Goal: Task Accomplishment & Management: Manage account settings

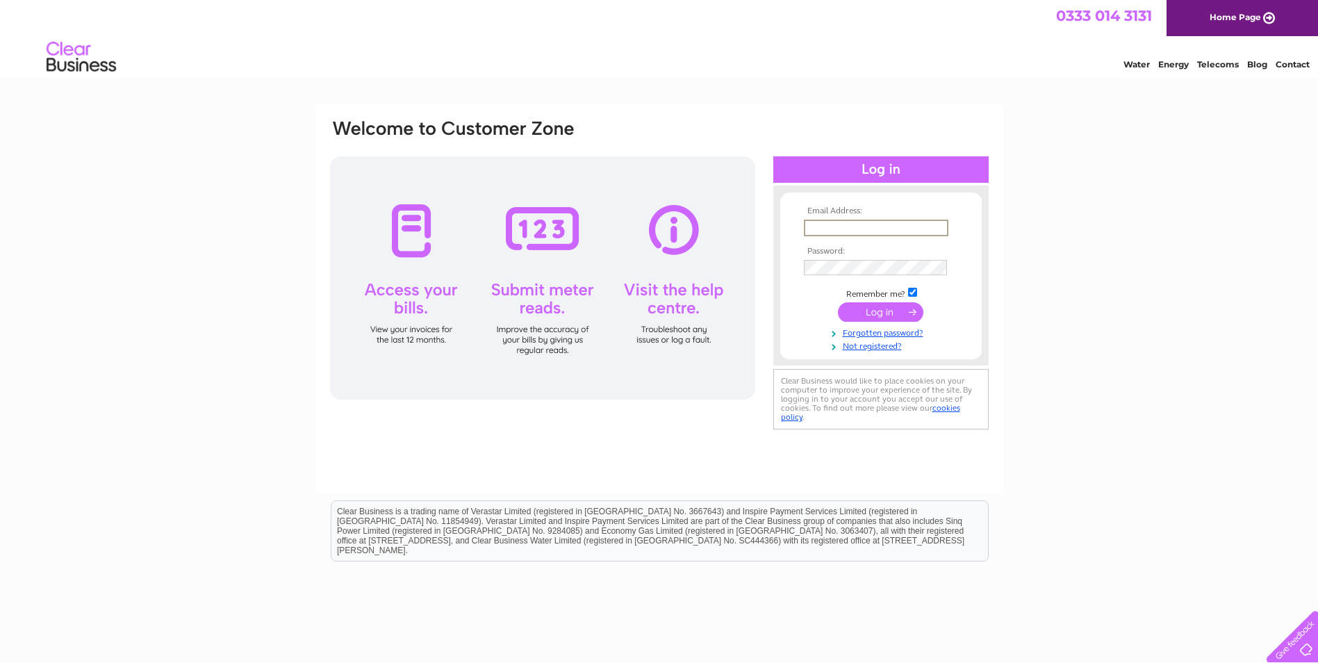
click at [882, 223] on input "text" at bounding box center [876, 228] width 145 height 17
type input "perfectedgeplastering@gmail.com"
click at [838, 302] on input "submit" at bounding box center [880, 311] width 85 height 19
click at [859, 310] on input "submit" at bounding box center [880, 310] width 85 height 19
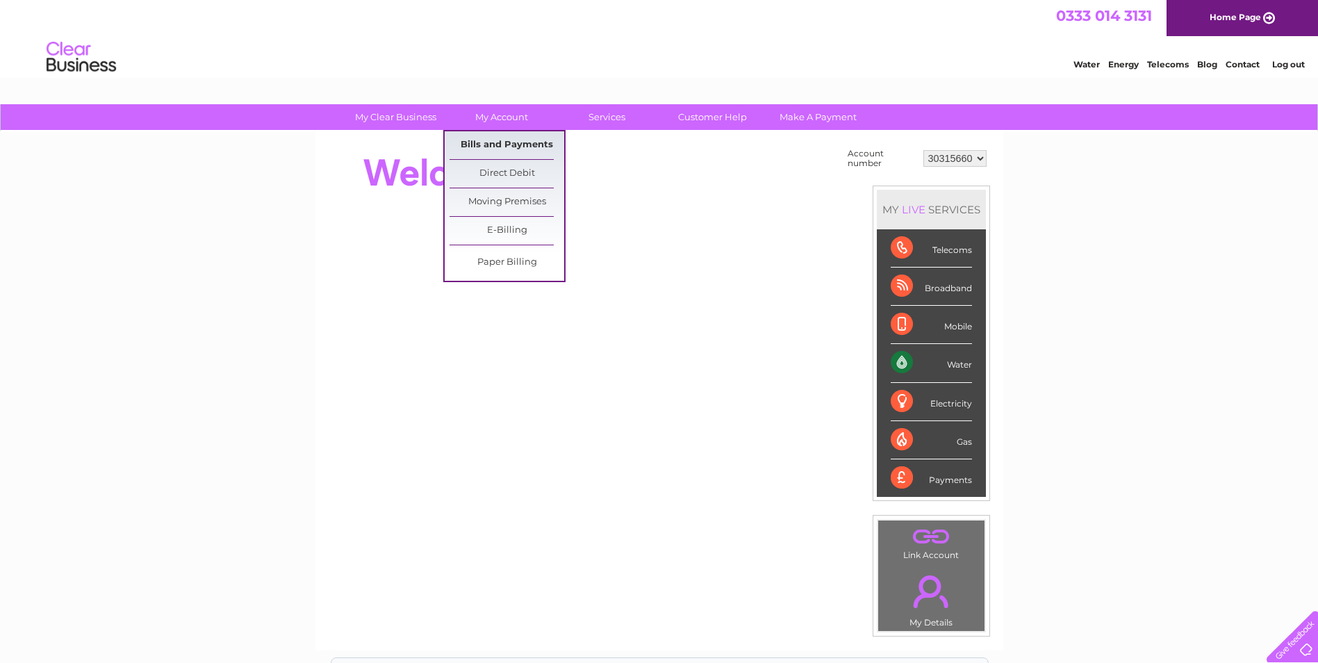
click at [505, 137] on link "Bills and Payments" at bounding box center [506, 145] width 115 height 28
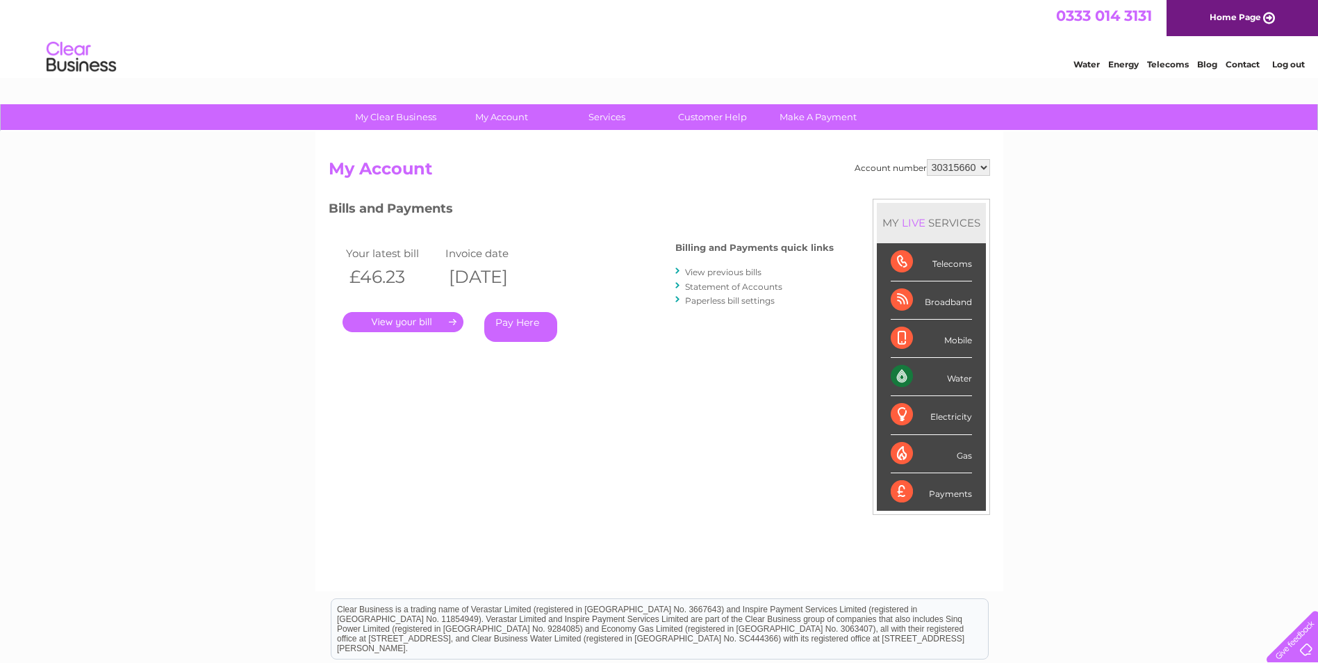
click at [393, 317] on link "." at bounding box center [402, 322] width 121 height 20
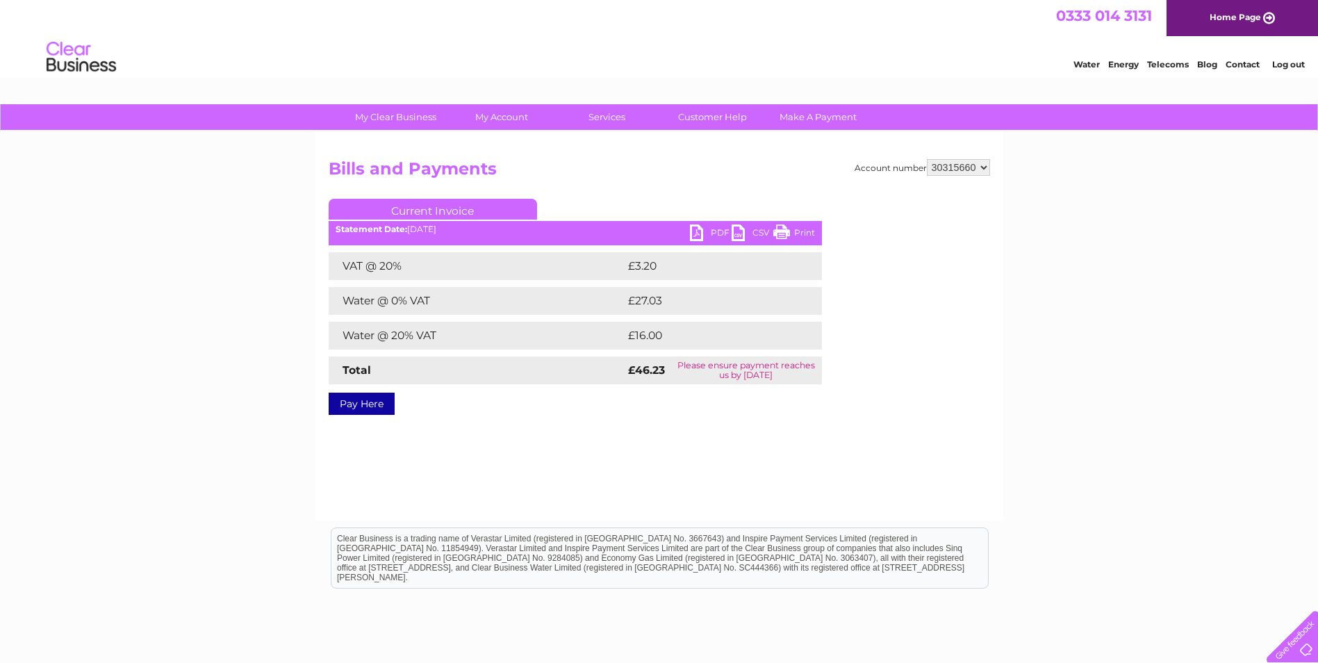
click at [443, 207] on link "Current Invoice" at bounding box center [433, 209] width 208 height 21
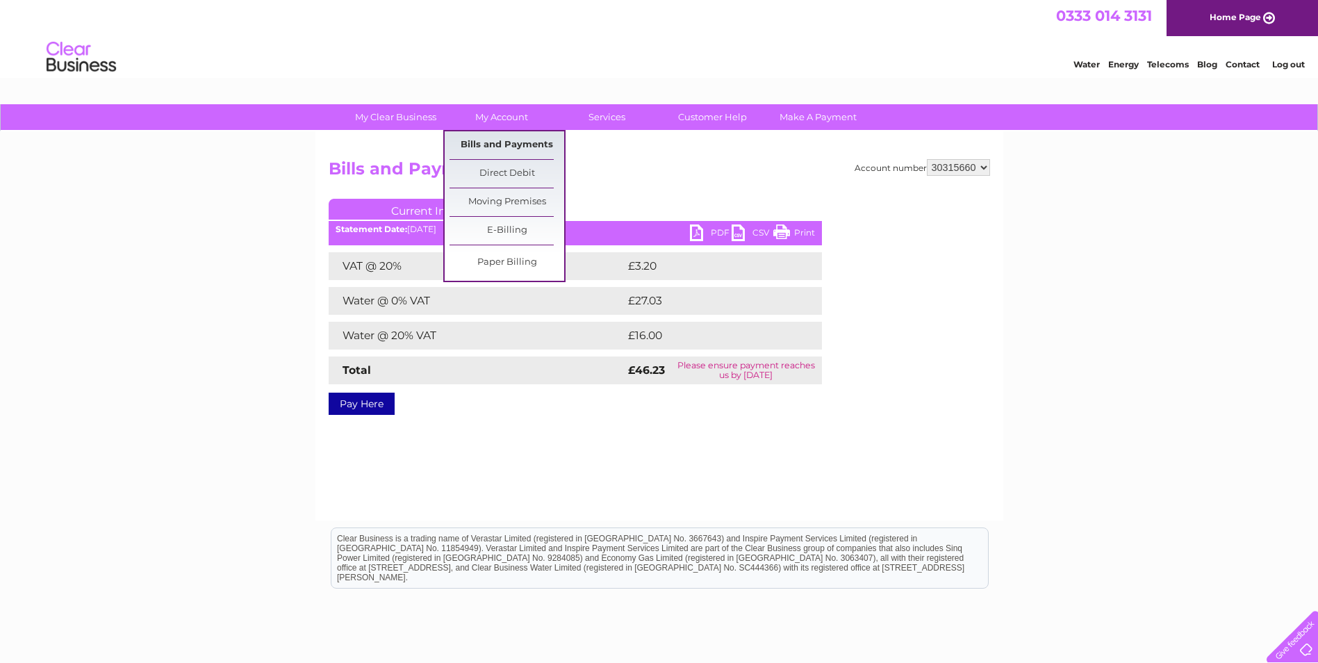
click at [503, 143] on link "Bills and Payments" at bounding box center [506, 145] width 115 height 28
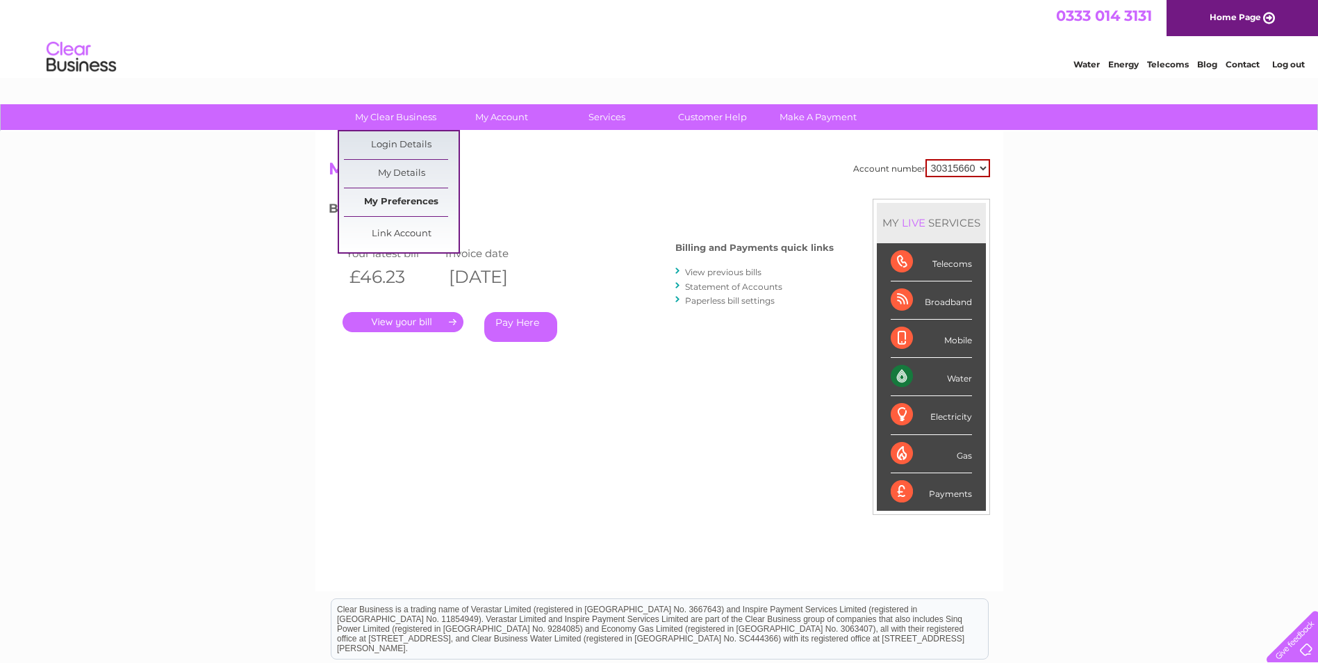
click at [433, 206] on link "My Preferences" at bounding box center [401, 202] width 115 height 28
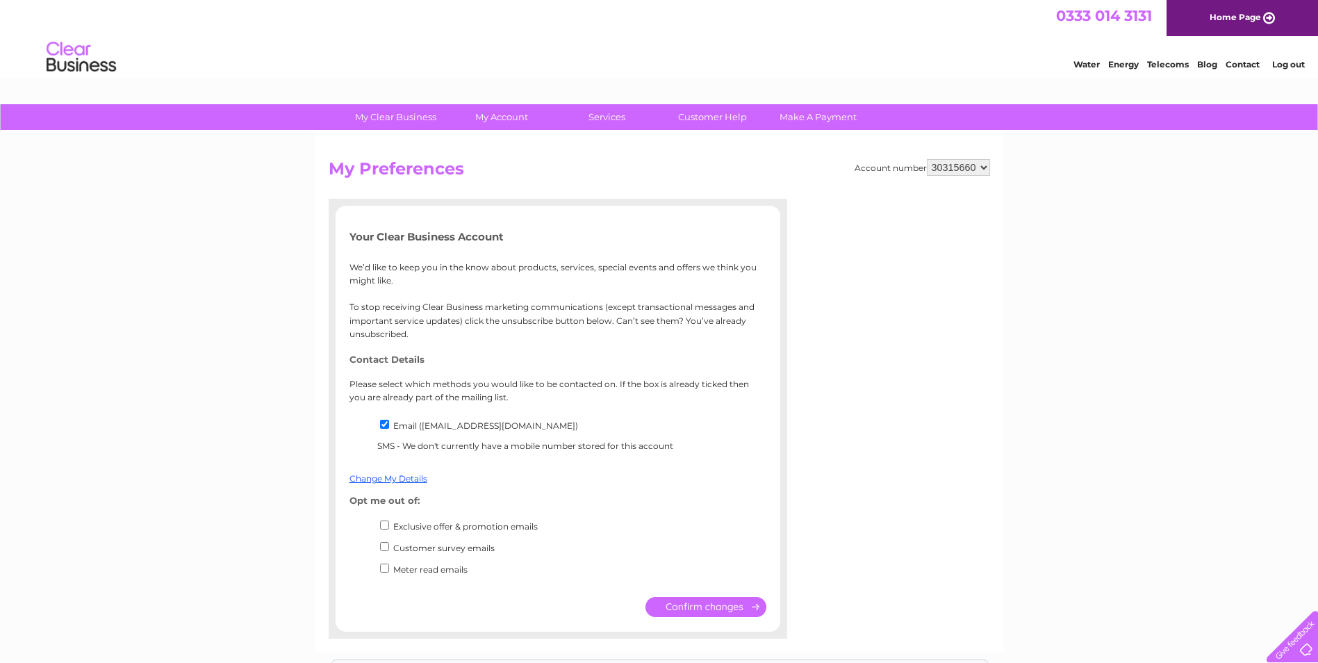
click at [384, 529] on input "Exclusive offer & promotion emails" at bounding box center [384, 524] width 9 height 9
checkbox input "true"
click at [384, 547] on input "Customer survey emails" at bounding box center [384, 546] width 9 height 9
checkbox input "true"
click at [708, 600] on input "submit" at bounding box center [705, 607] width 121 height 20
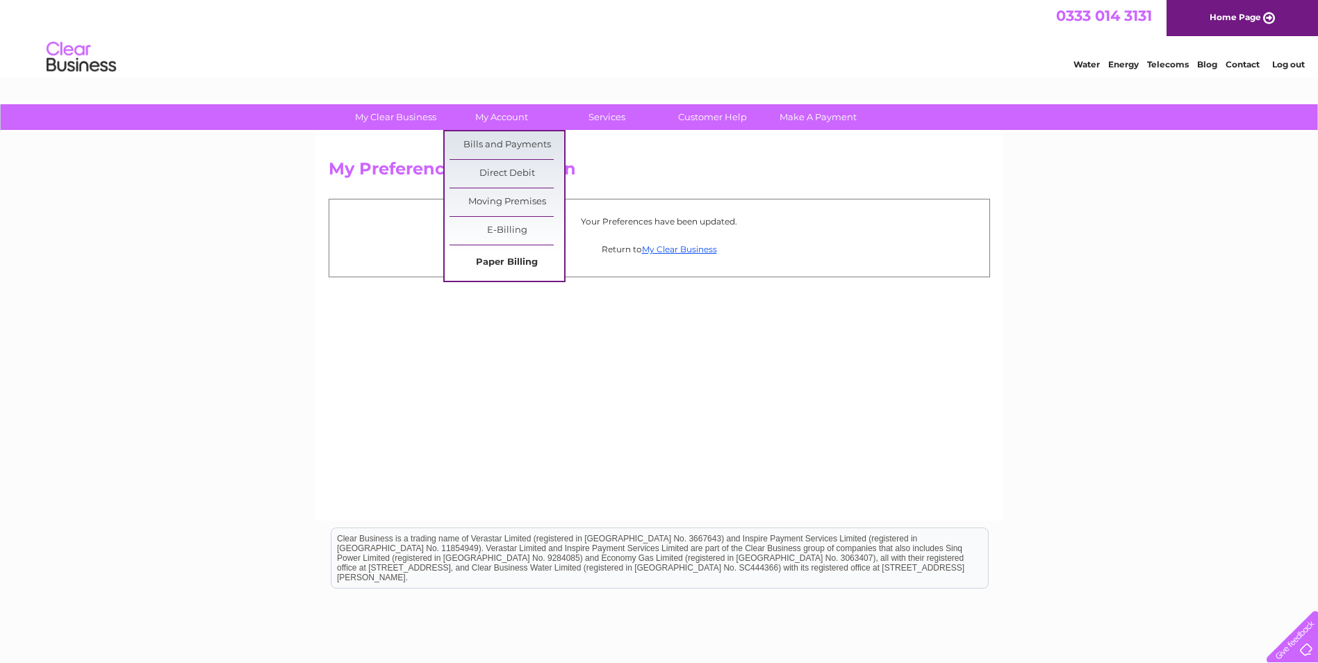
click at [531, 257] on link "Paper Billing" at bounding box center [506, 263] width 115 height 28
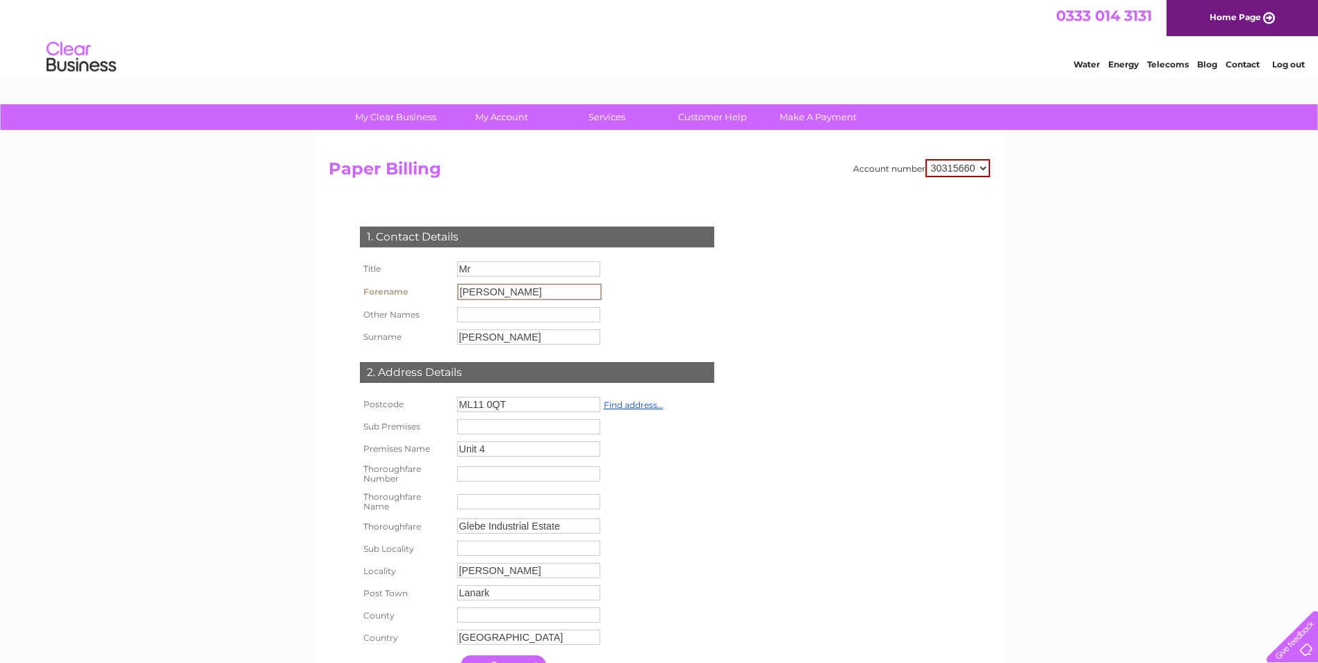
drag, startPoint x: 506, startPoint y: 289, endPoint x: 445, endPoint y: 308, distance: 63.9
click at [445, 308] on tbody "Title Mr Forename Andrew Other Names Surname Bryan" at bounding box center [480, 303] width 249 height 90
type input "John"
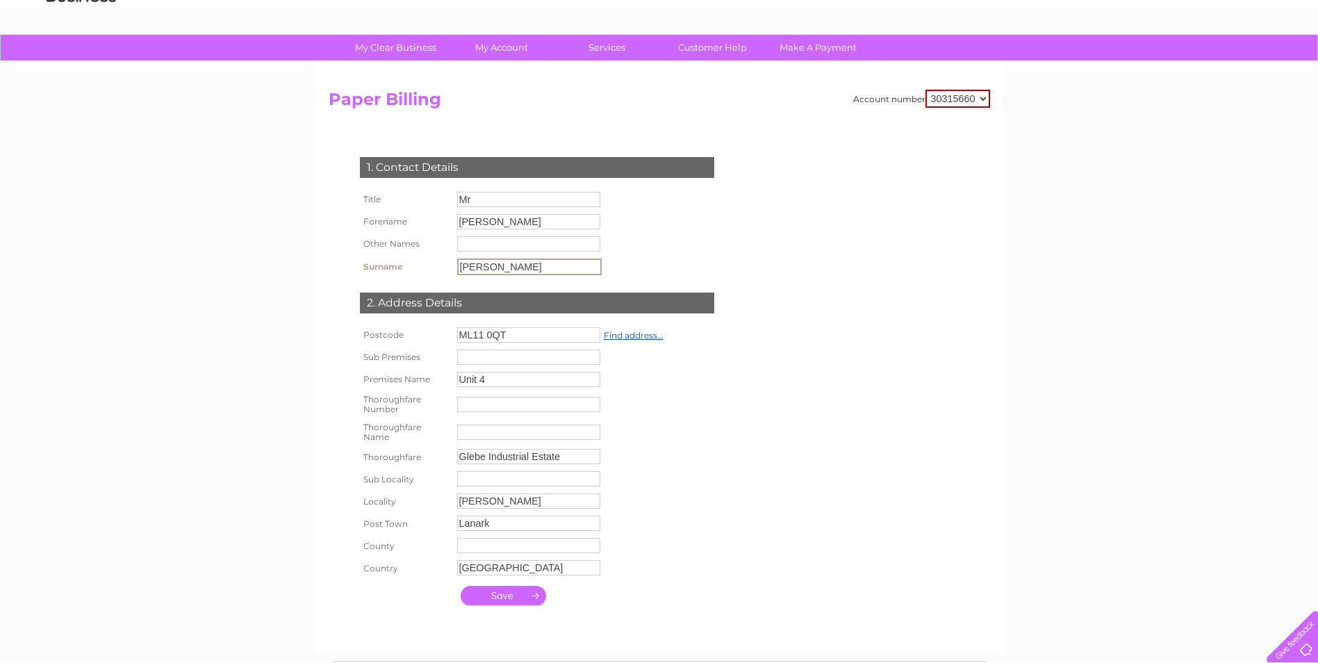
scroll to position [139, 0]
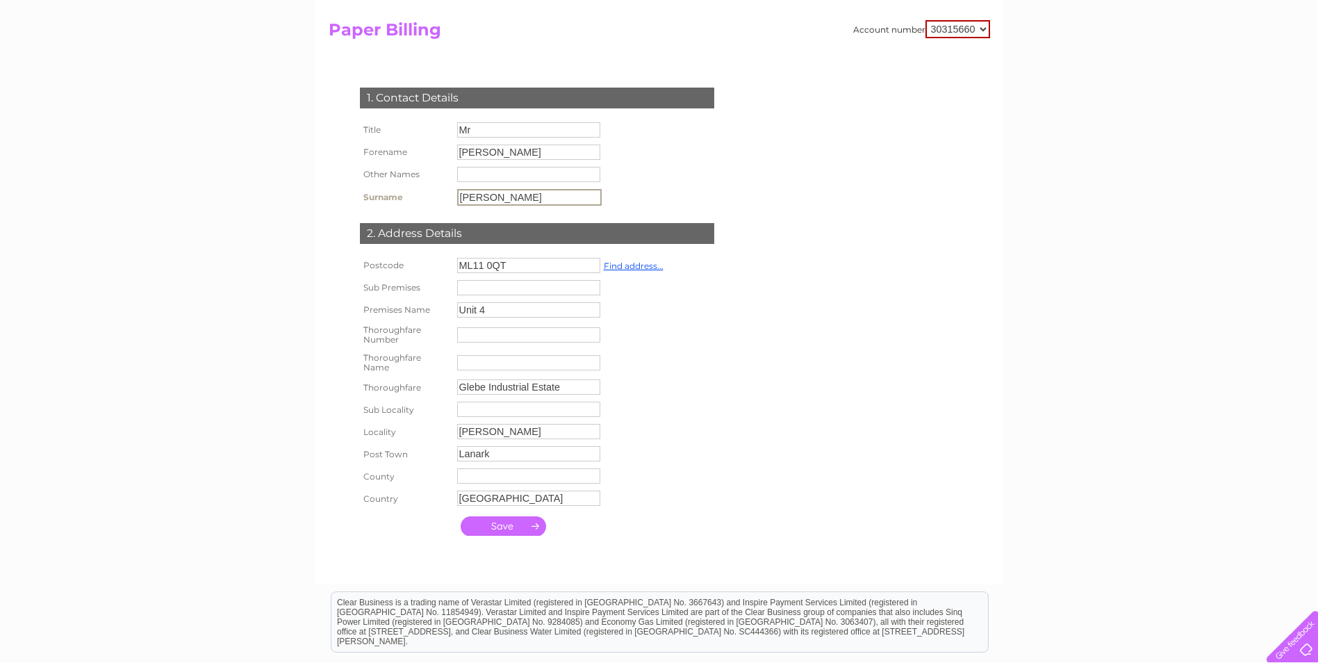
type input "Grattan"
click at [506, 527] on input "submit" at bounding box center [503, 524] width 85 height 19
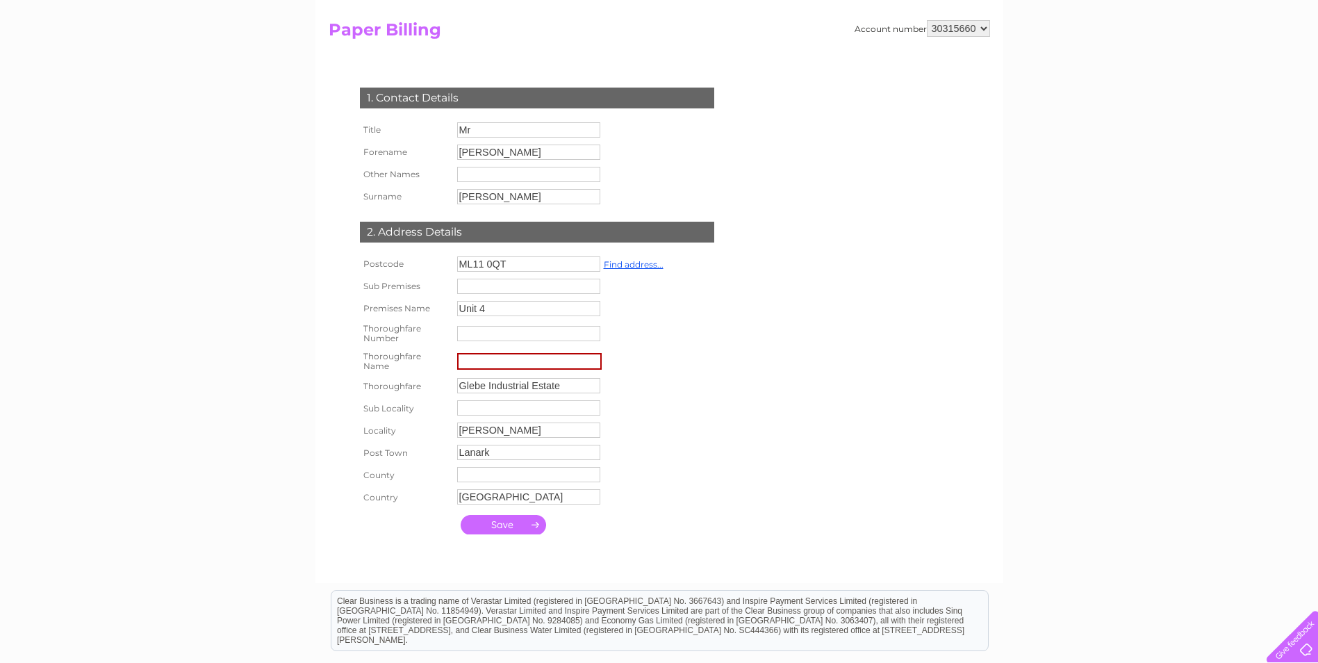
click at [504, 524] on input "submit" at bounding box center [503, 524] width 85 height 19
type input "Covenanters Way"
click at [504, 524] on input "submit" at bounding box center [503, 524] width 85 height 19
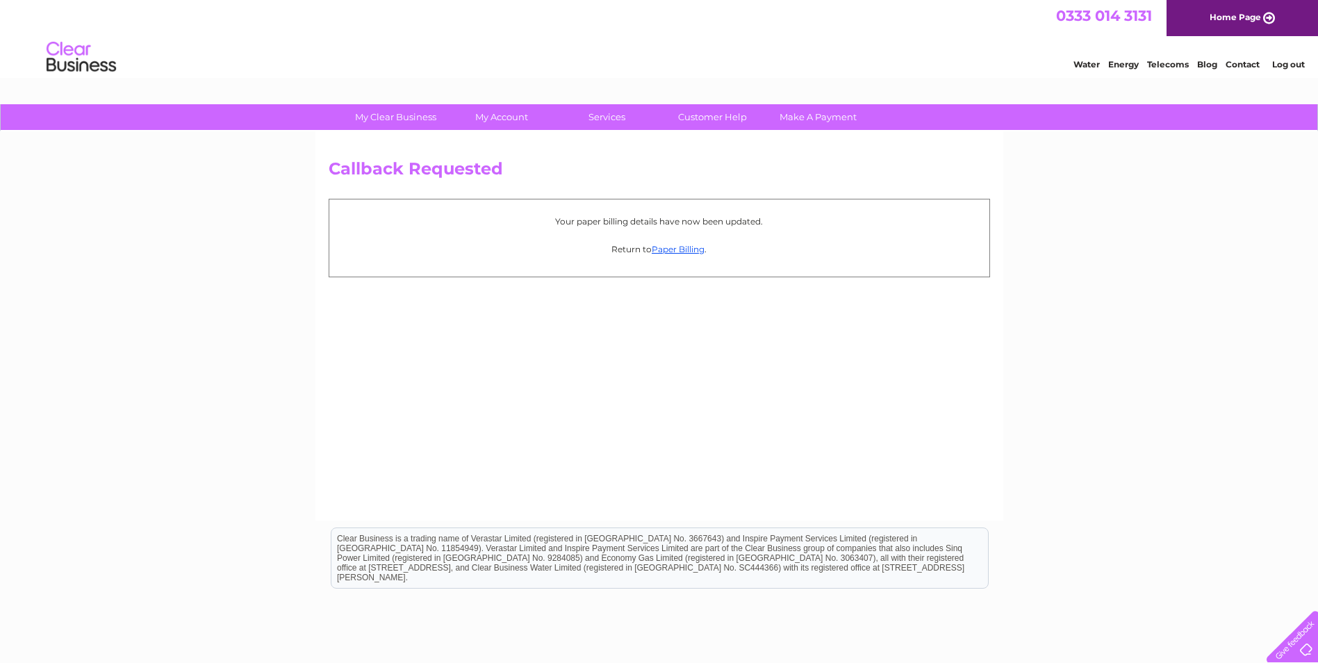
click at [1262, 17] on link "Home Page" at bounding box center [1241, 18] width 151 height 36
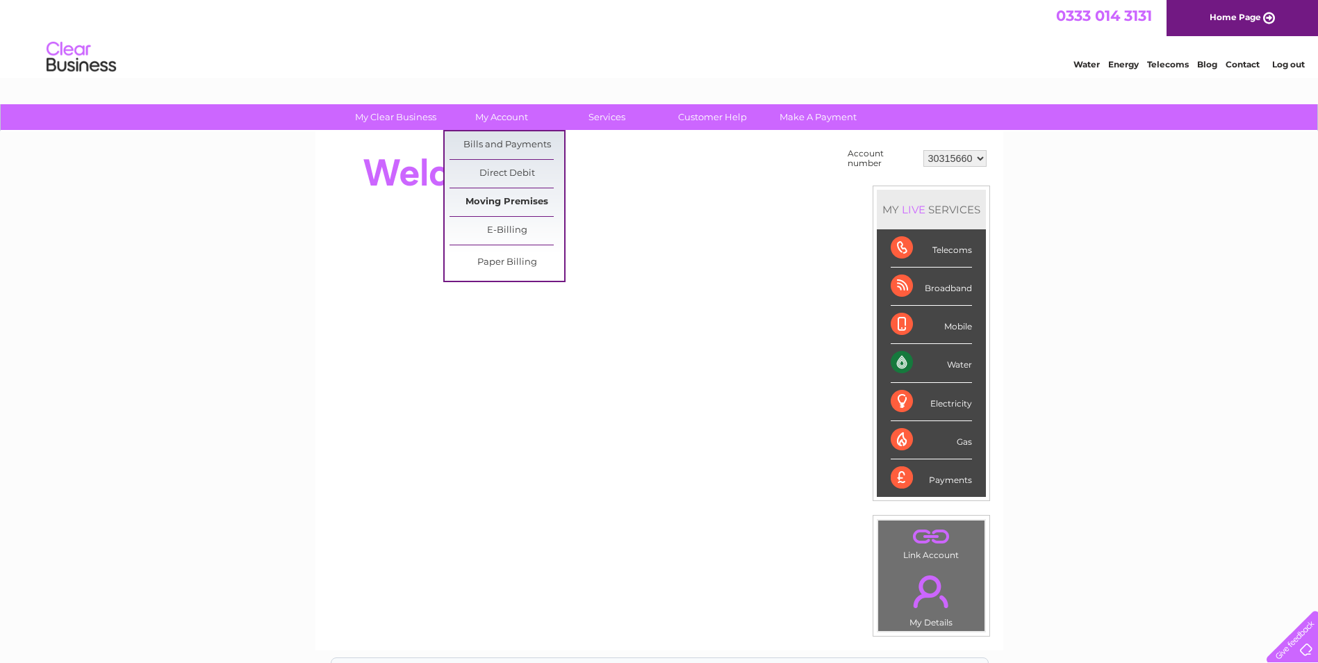
click at [504, 198] on link "Moving Premises" at bounding box center [506, 202] width 115 height 28
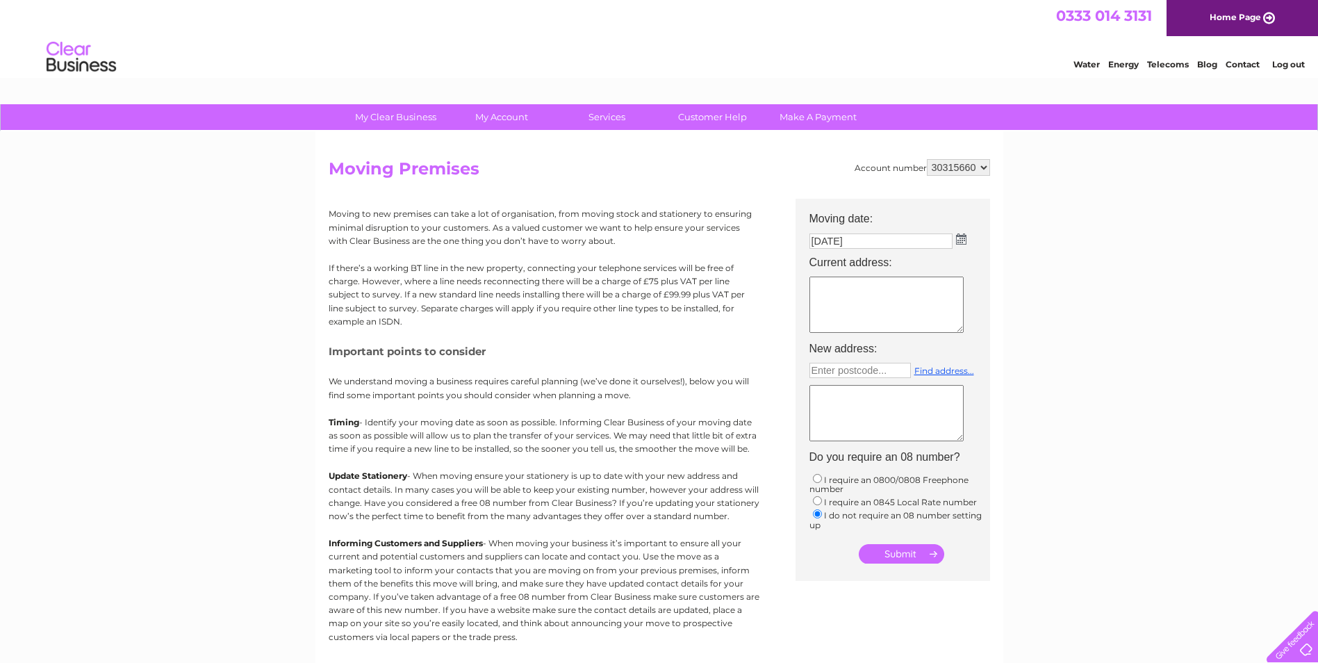
click at [1280, 60] on link "Log out" at bounding box center [1288, 64] width 33 height 10
